Goal: Task Accomplishment & Management: Use online tool/utility

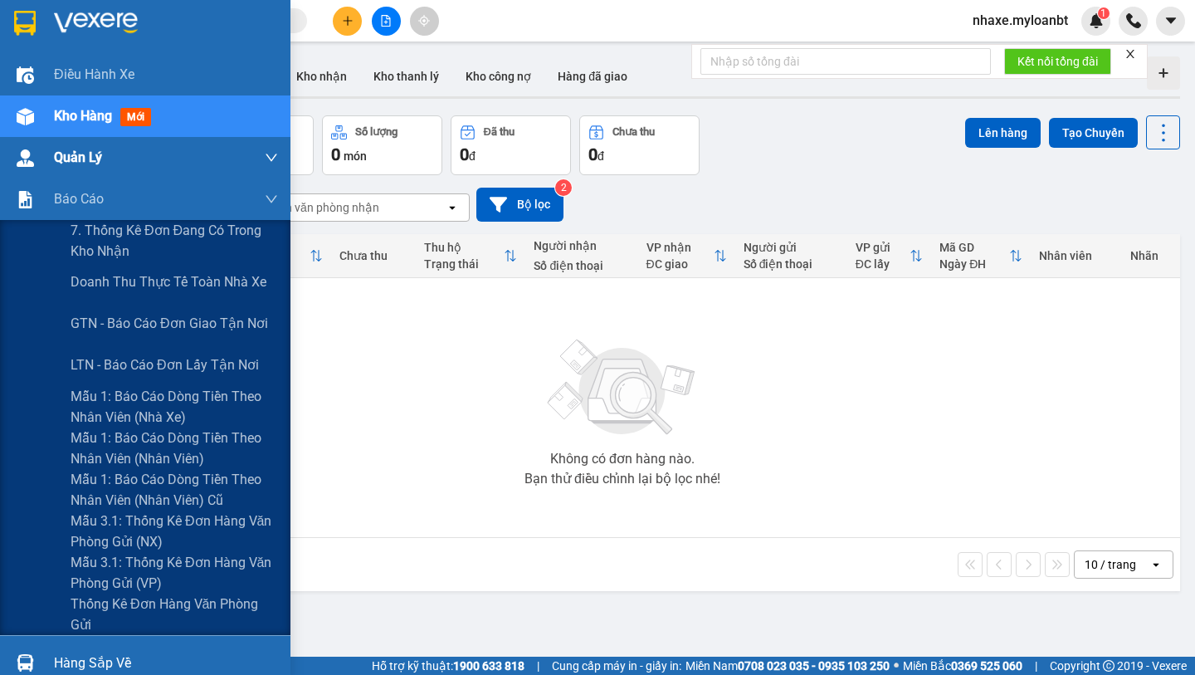
click at [29, 177] on div "Quản Lý" at bounding box center [145, 157] width 290 height 41
drag, startPoint x: 53, startPoint y: 455, endPoint x: 2, endPoint y: 440, distance: 53.6
click at [0, 440] on div "Mẫu 1: Báo cáo dòng tiền theo nhân viên (Nhân viên)" at bounding box center [145, 447] width 290 height 41
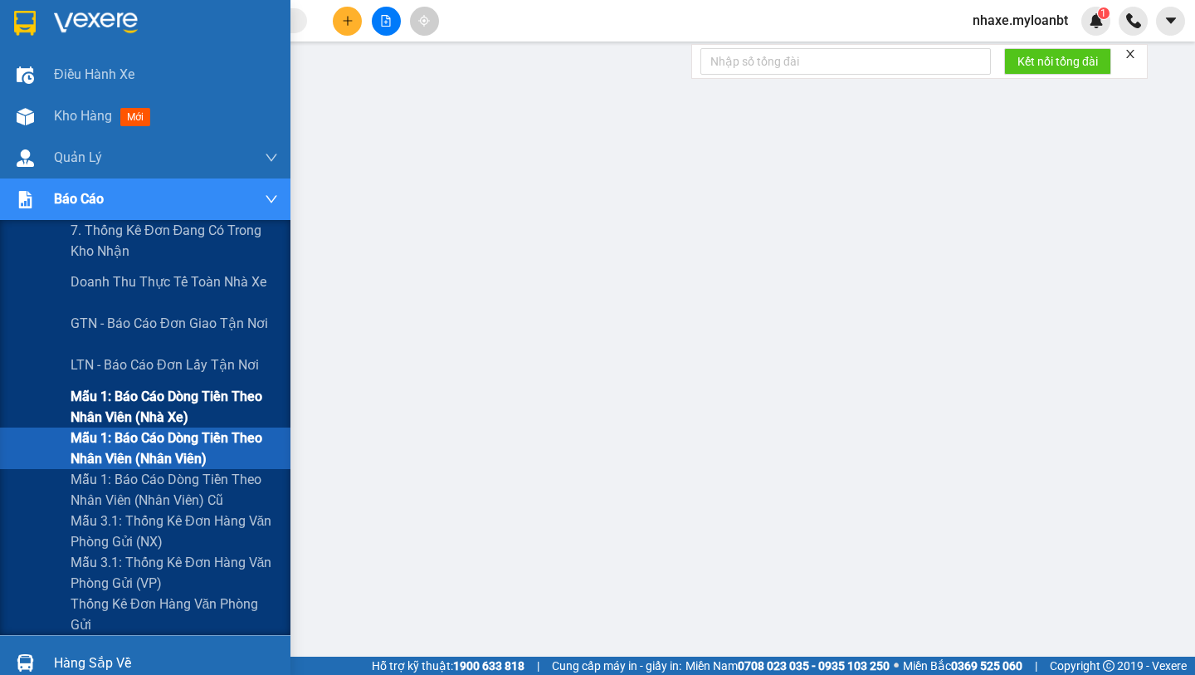
click at [154, 390] on span "Mẫu 1: Báo cáo dòng tiền theo nhân viên (Nhà xe)" at bounding box center [174, 406] width 207 height 41
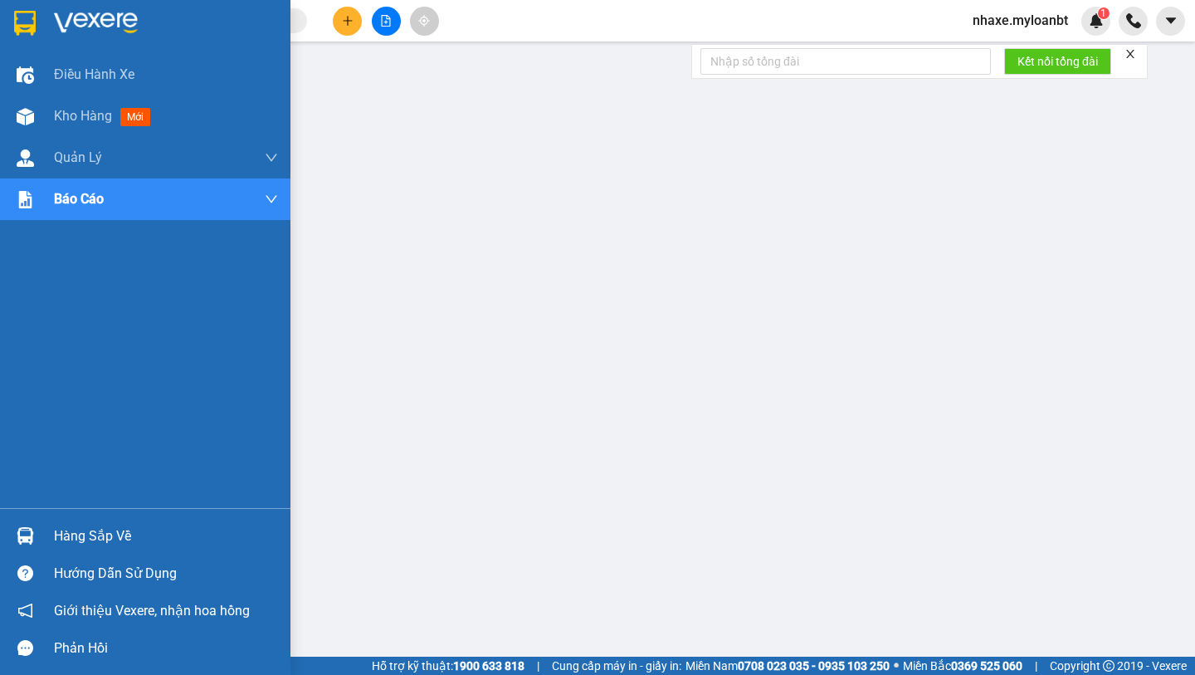
click at [32, 16] on img at bounding box center [25, 23] width 22 height 25
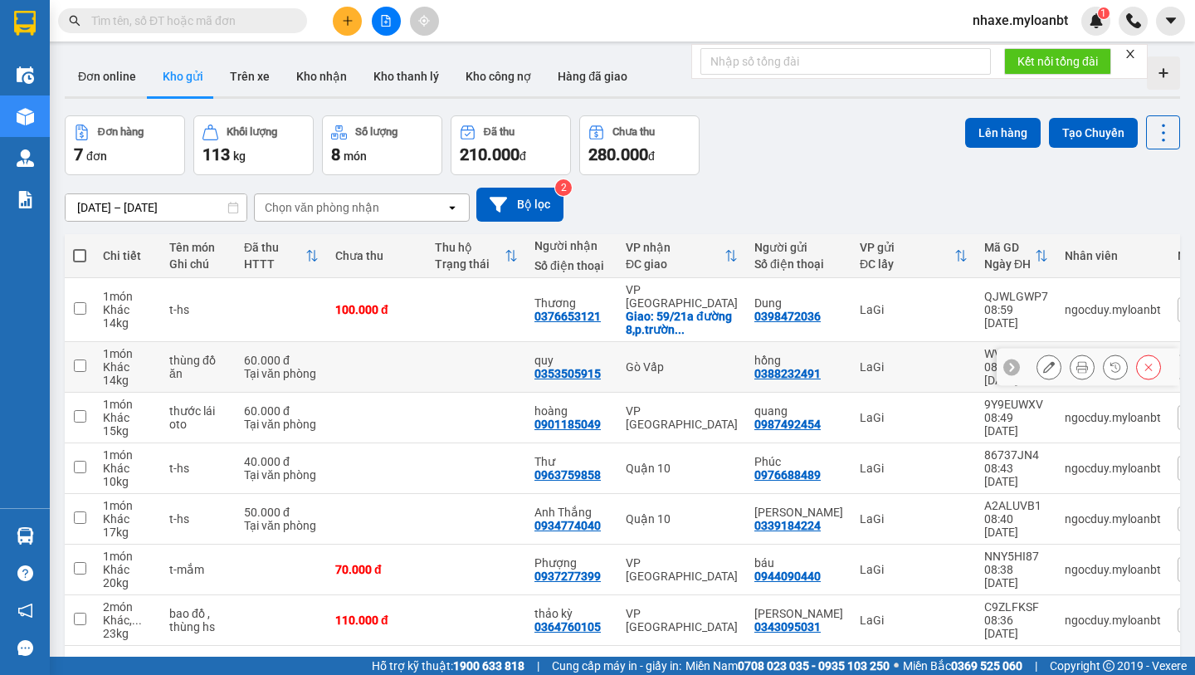
scroll to position [76, 0]
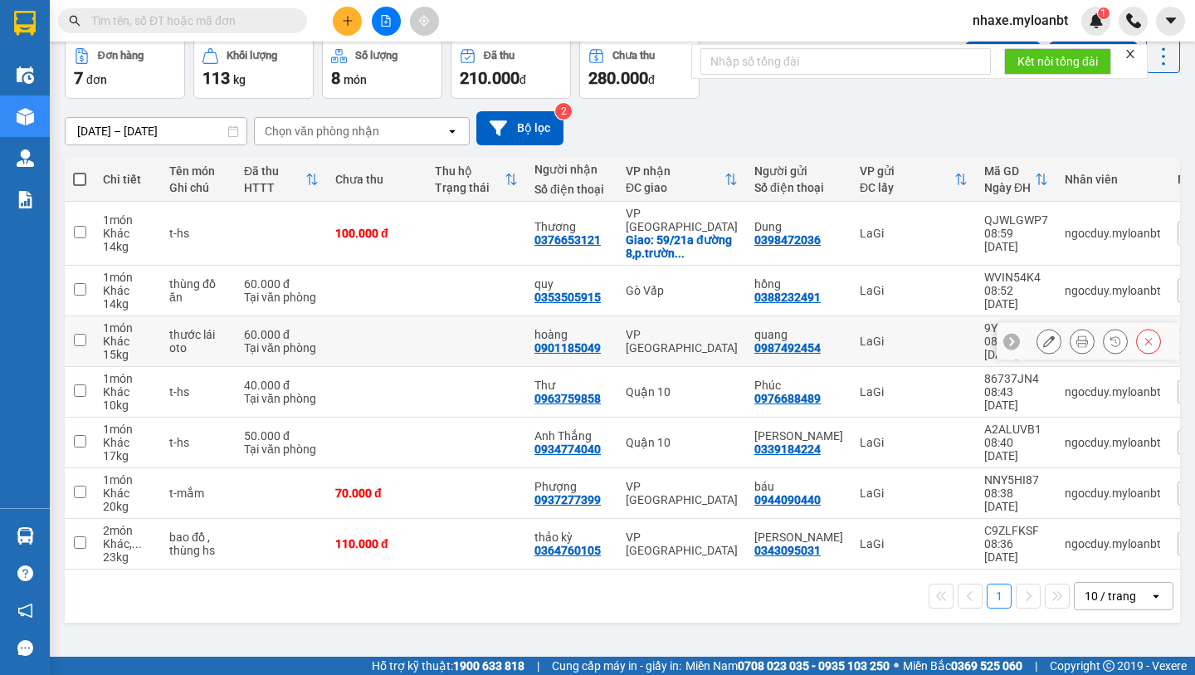
click at [1037, 329] on div at bounding box center [1049, 341] width 25 height 25
click at [1089, 327] on button at bounding box center [1082, 341] width 23 height 29
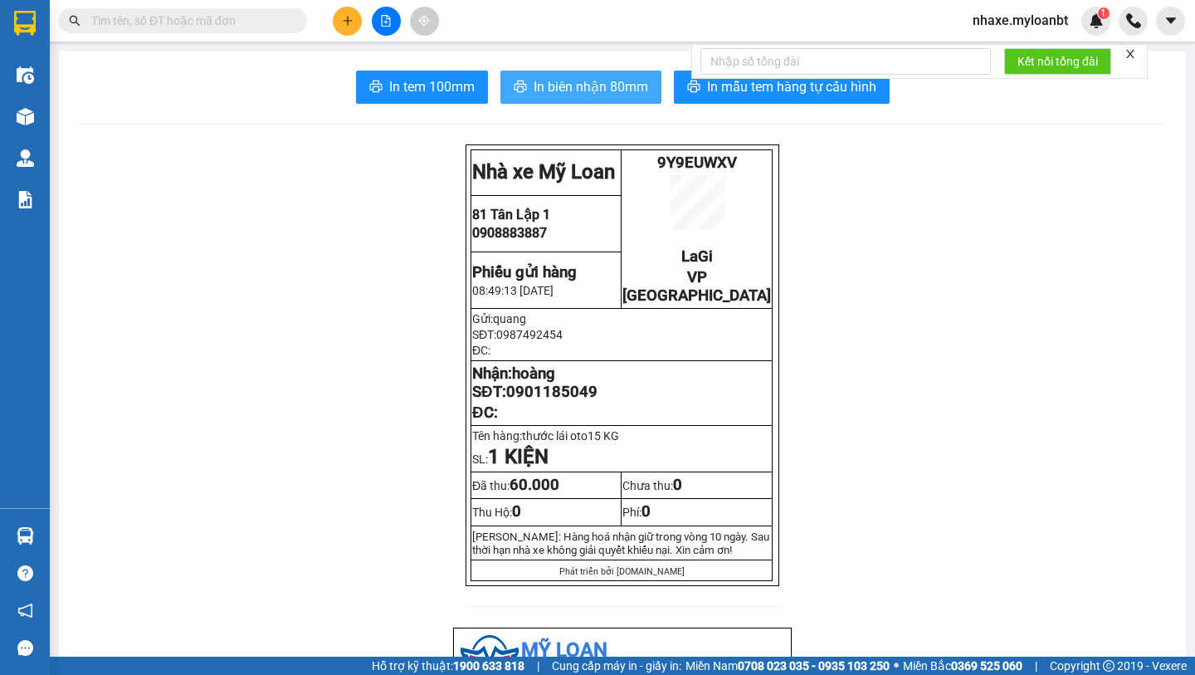
click at [590, 87] on span "In biên nhận 80mm" at bounding box center [591, 86] width 115 height 21
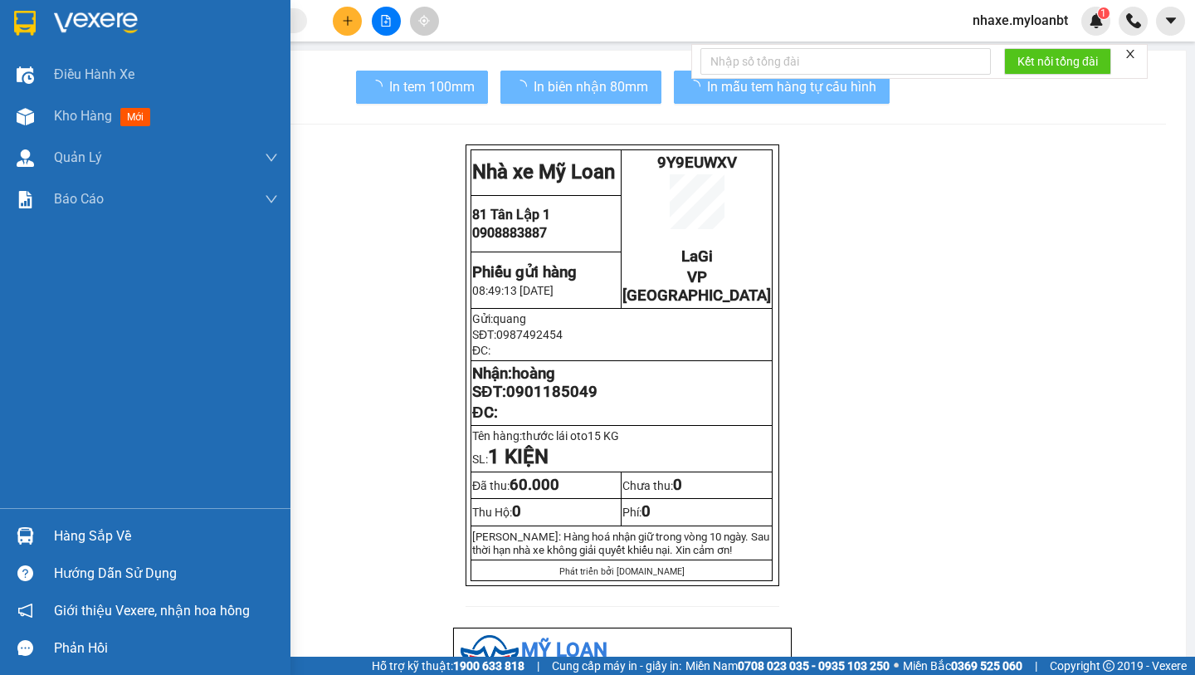
click at [44, 27] on div at bounding box center [145, 27] width 290 height 54
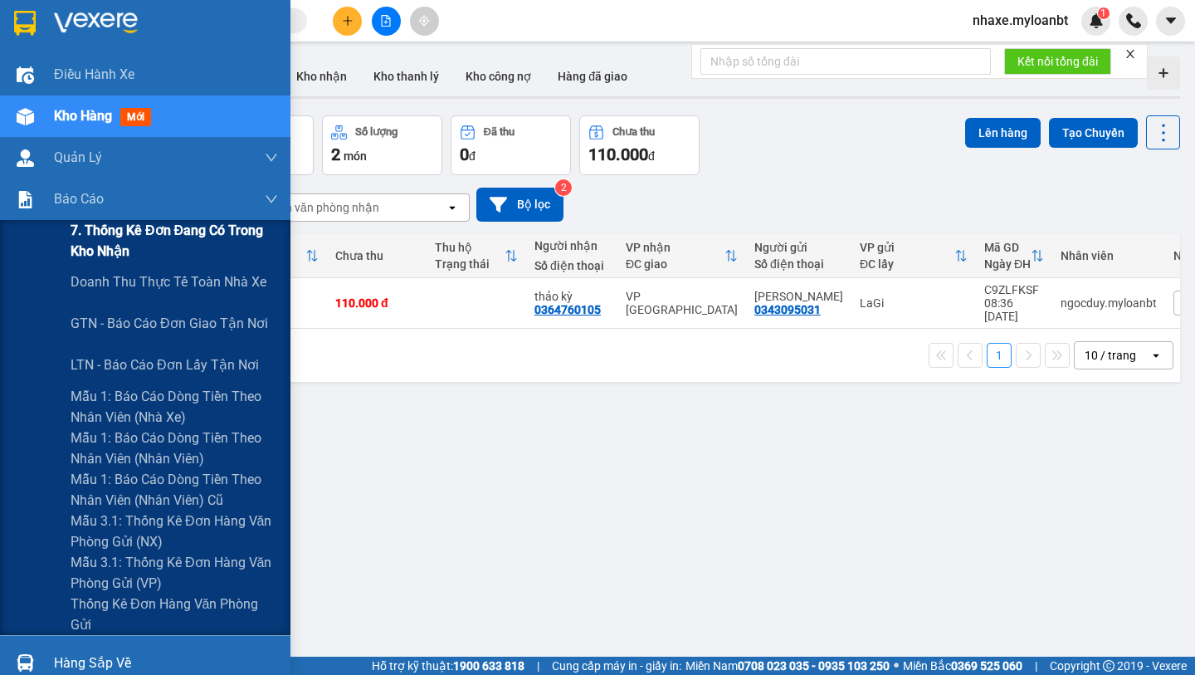
click at [100, 242] on span "7. Thống kê đơn đang có trong kho nhận" at bounding box center [174, 240] width 207 height 41
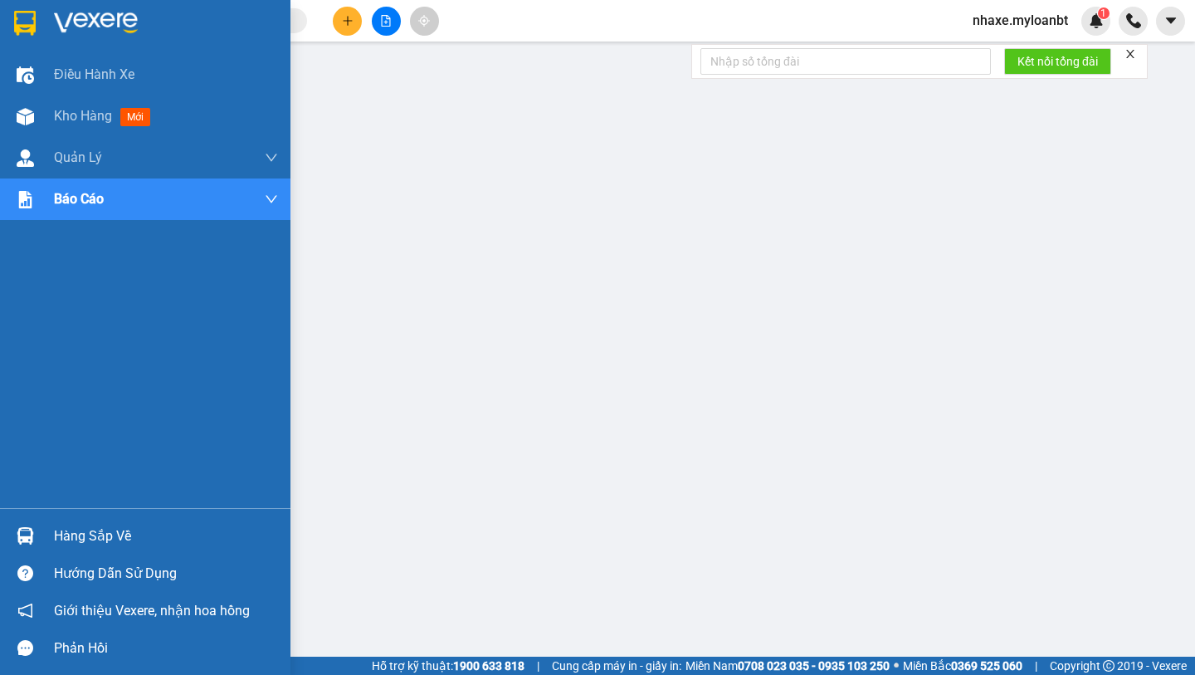
click at [57, 545] on div "Hàng sắp về" at bounding box center [166, 536] width 224 height 25
